Goal: Transaction & Acquisition: Download file/media

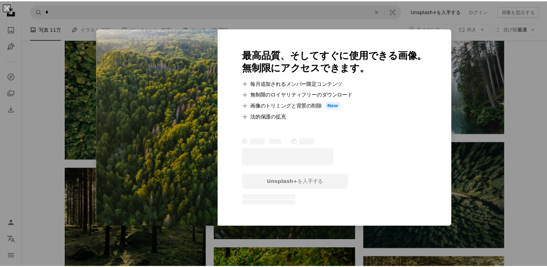
scroll to position [551, 0]
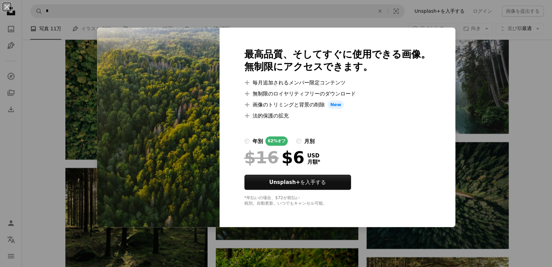
click at [542, 113] on div "An X shape 最高品質、そしてすぐに使用できる画像。 無制限にアクセスできます。 A plus sign 毎月追加されるメンバー限定コンテンツ A p…" at bounding box center [276, 133] width 552 height 267
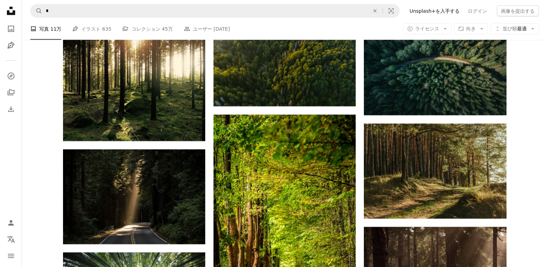
scroll to position [688, 0]
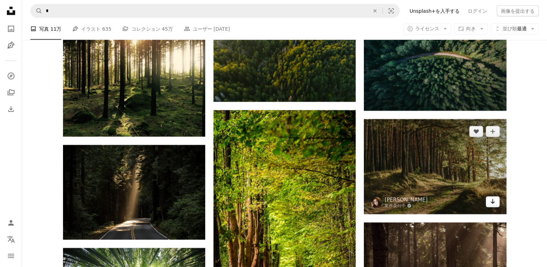
click at [496, 199] on link "Arrow pointing down" at bounding box center [493, 201] width 14 height 11
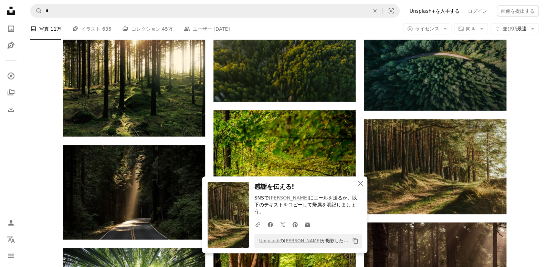
click at [359, 187] on icon "An X shape" at bounding box center [360, 183] width 8 height 8
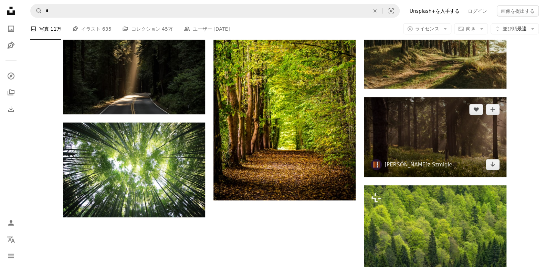
scroll to position [826, 0]
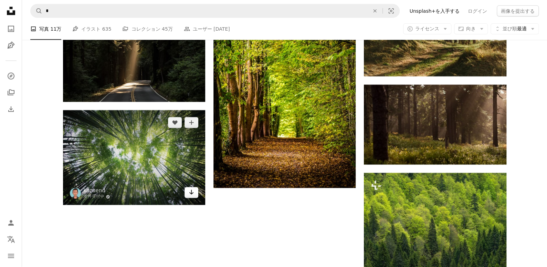
click at [191, 193] on icon "ダウンロード" at bounding box center [191, 192] width 4 height 5
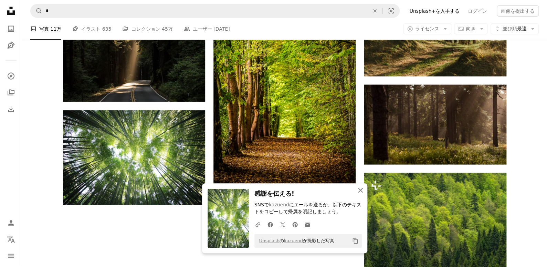
drag, startPoint x: 361, startPoint y: 189, endPoint x: 361, endPoint y: 183, distance: 6.2
click at [361, 189] on icon "An X shape" at bounding box center [360, 190] width 8 height 8
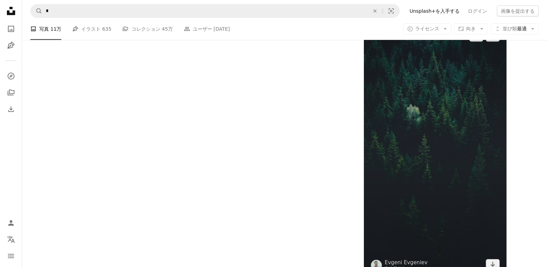
scroll to position [1135, 0]
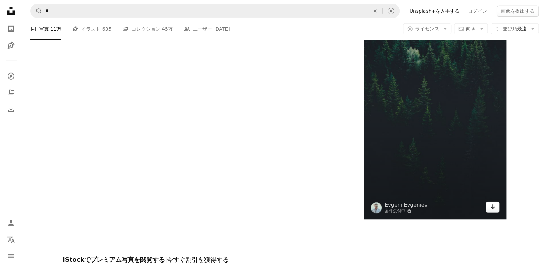
click at [497, 210] on link "Arrow pointing down" at bounding box center [493, 206] width 14 height 11
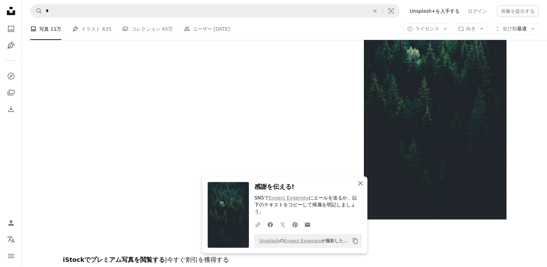
click at [358, 187] on icon "An X shape" at bounding box center [360, 183] width 8 height 8
